Goal: Task Accomplishment & Management: Use online tool/utility

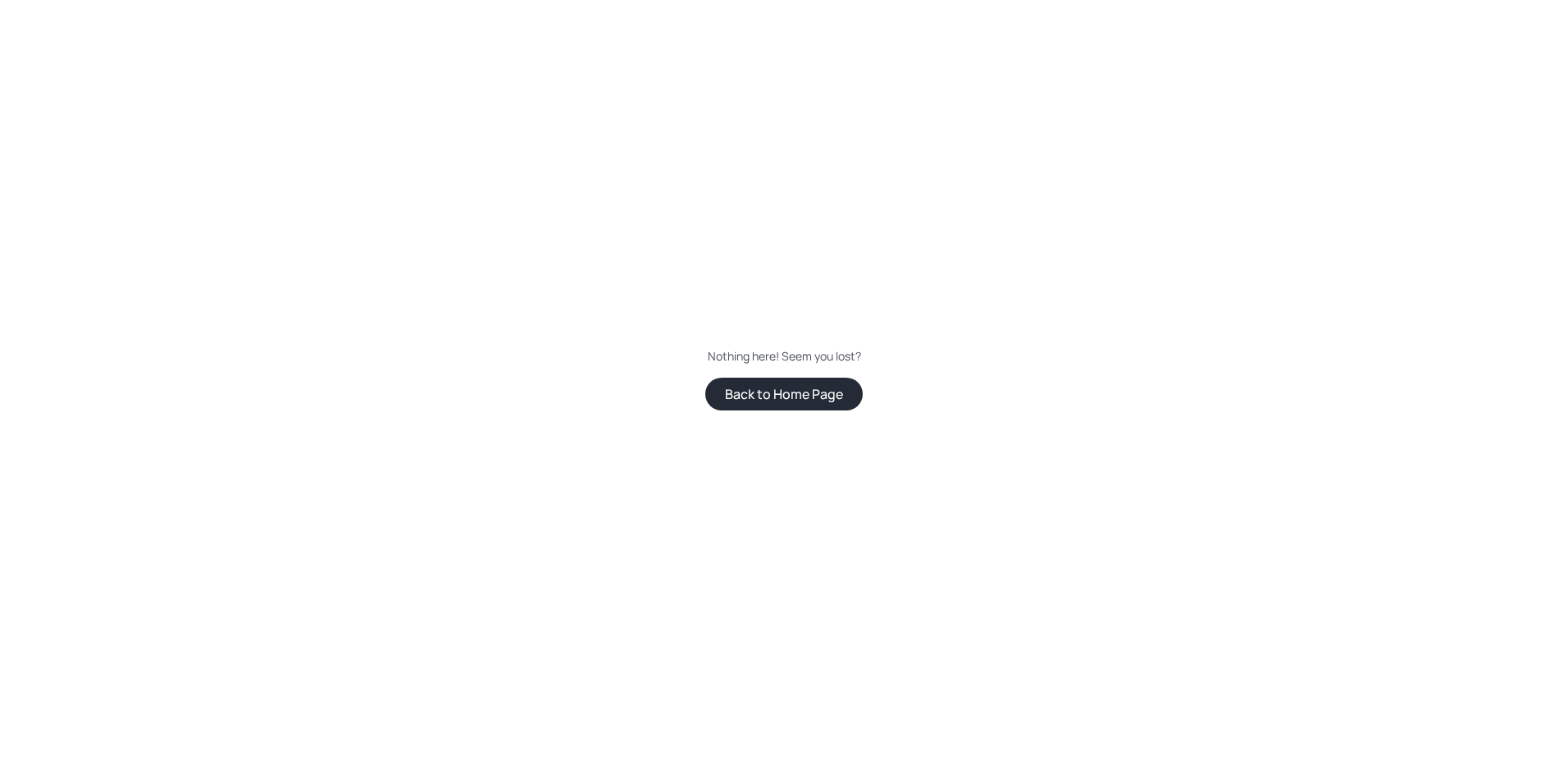
click at [756, 388] on button "Back to Home Page" at bounding box center [784, 394] width 157 height 33
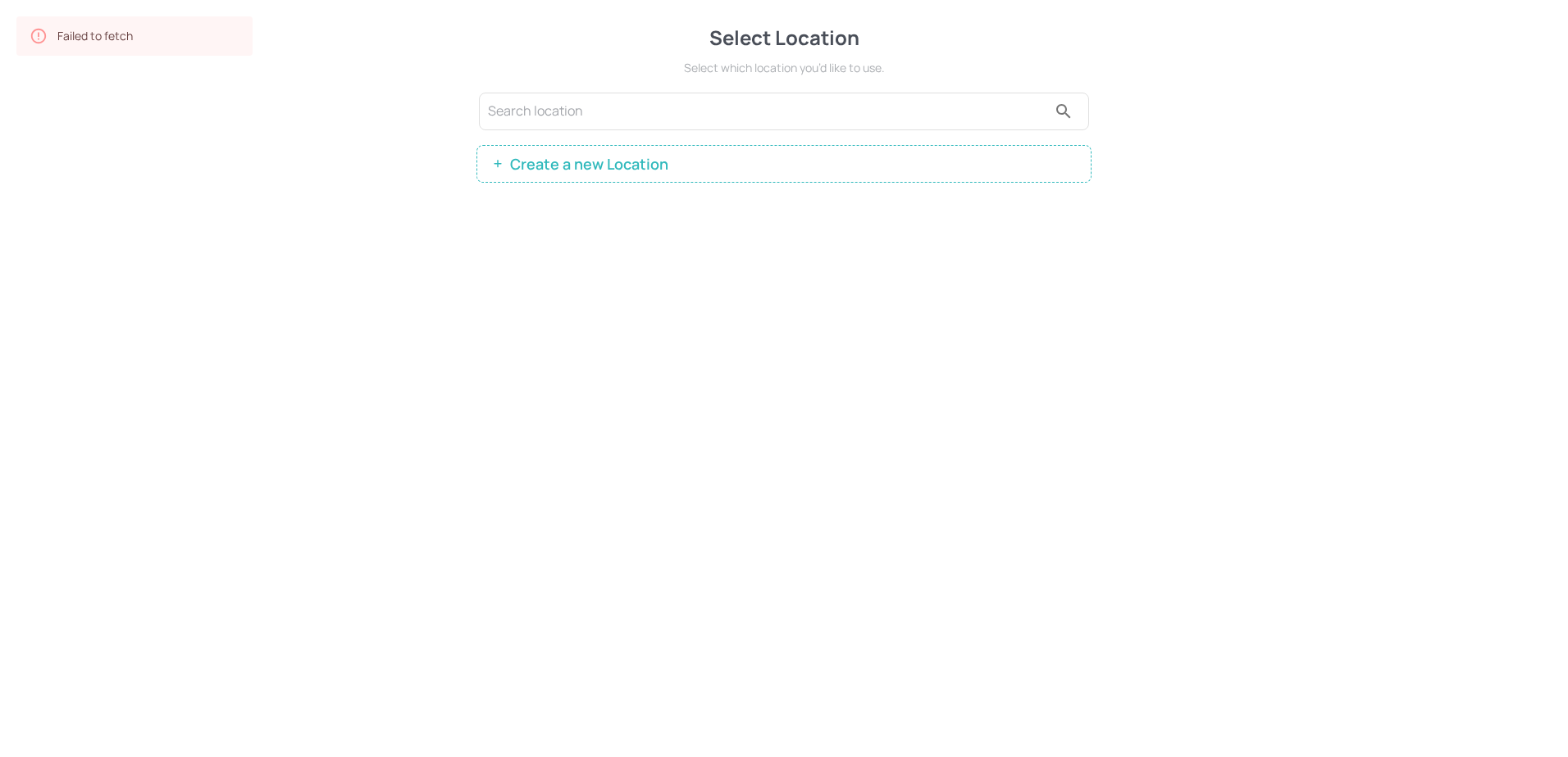
click at [568, 166] on span "Create a new Location" at bounding box center [589, 164] width 175 height 17
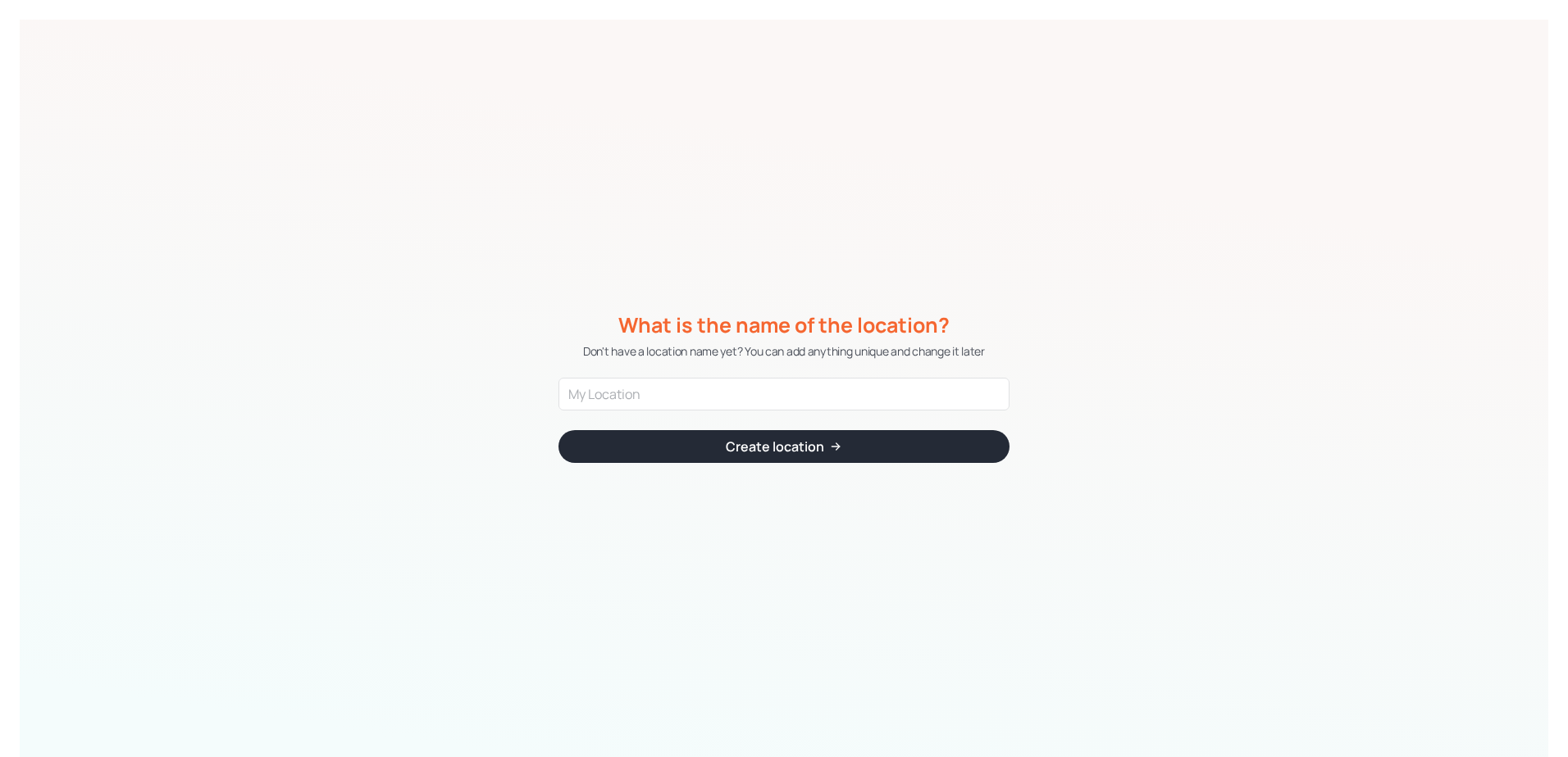
click at [300, 349] on div "What is the name of the location? Don't have a location name yet? You can add a…" at bounding box center [784, 388] width 1529 height 737
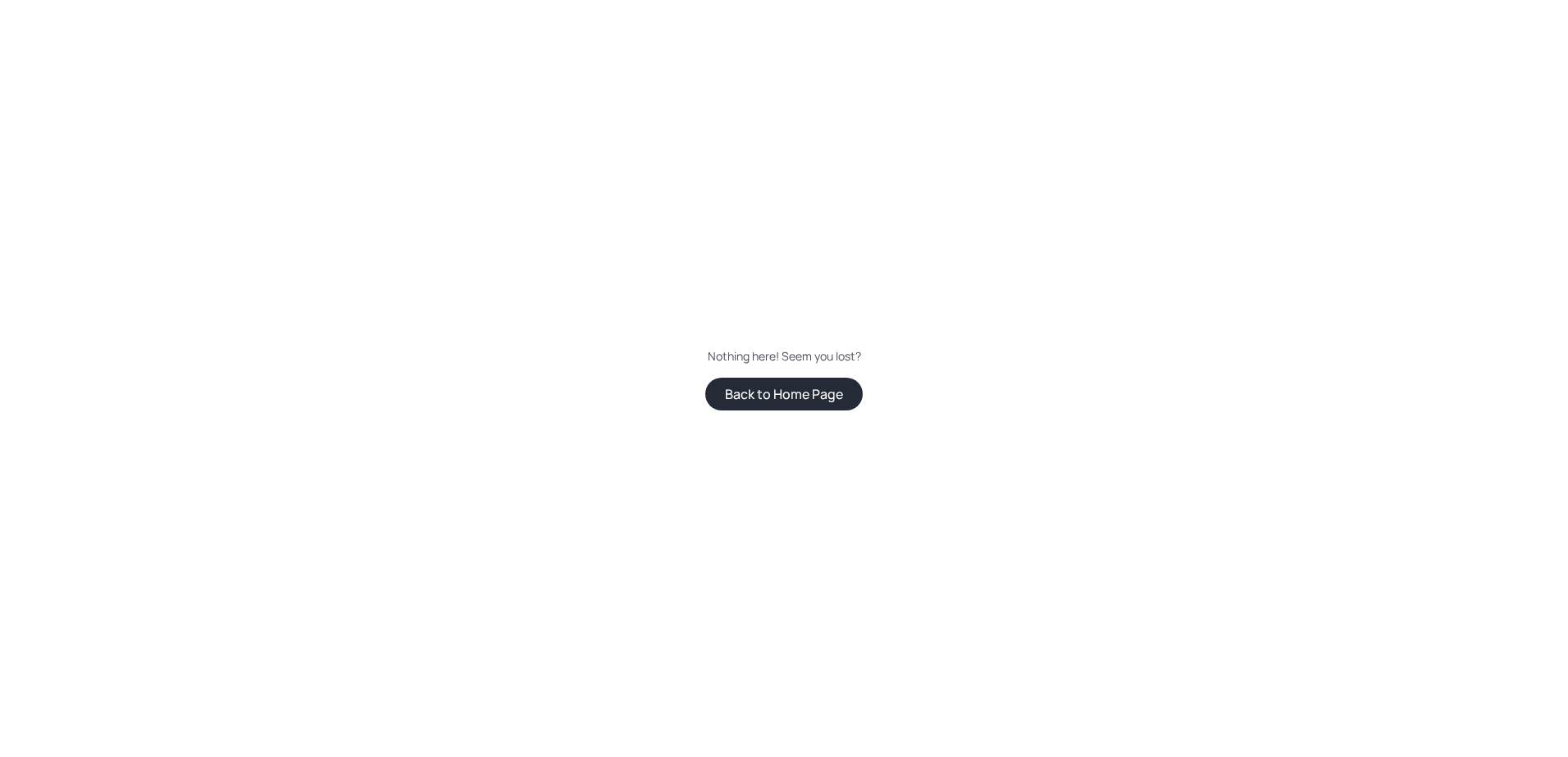
click at [798, 396] on button "Back to Home Page" at bounding box center [784, 394] width 157 height 33
